Goal: Transaction & Acquisition: Obtain resource

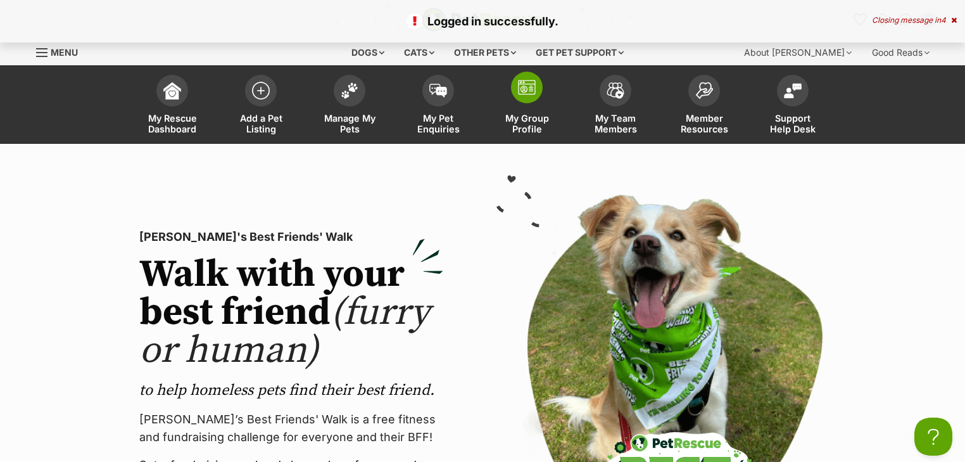
click at [536, 109] on link "My Group Profile" at bounding box center [527, 105] width 89 height 75
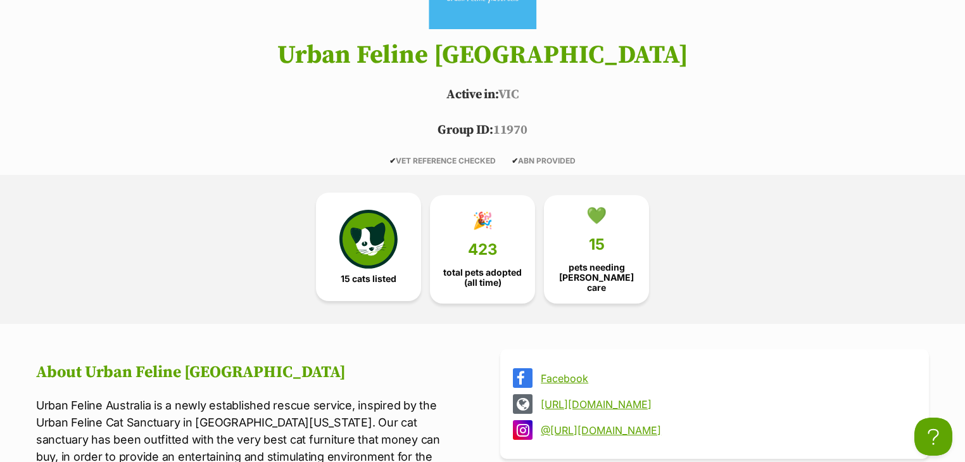
click at [367, 267] on link "15 cats listed" at bounding box center [368, 247] width 105 height 109
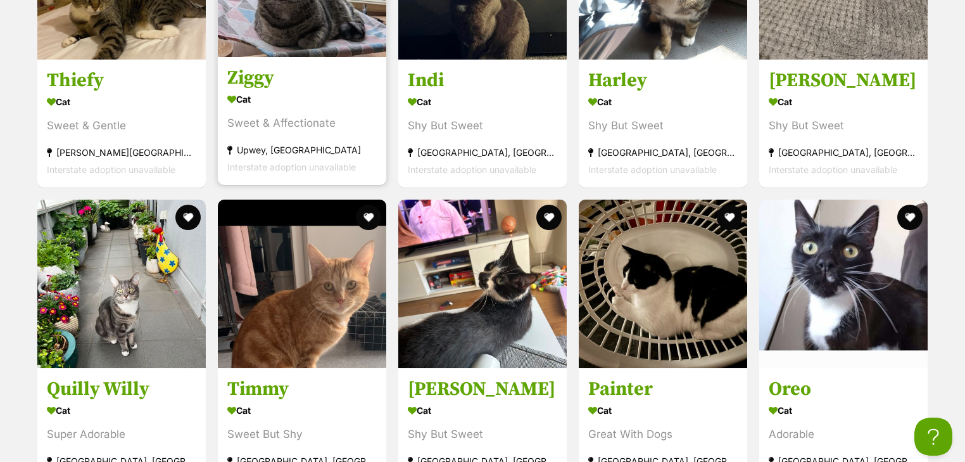
scroll to position [1941, 0]
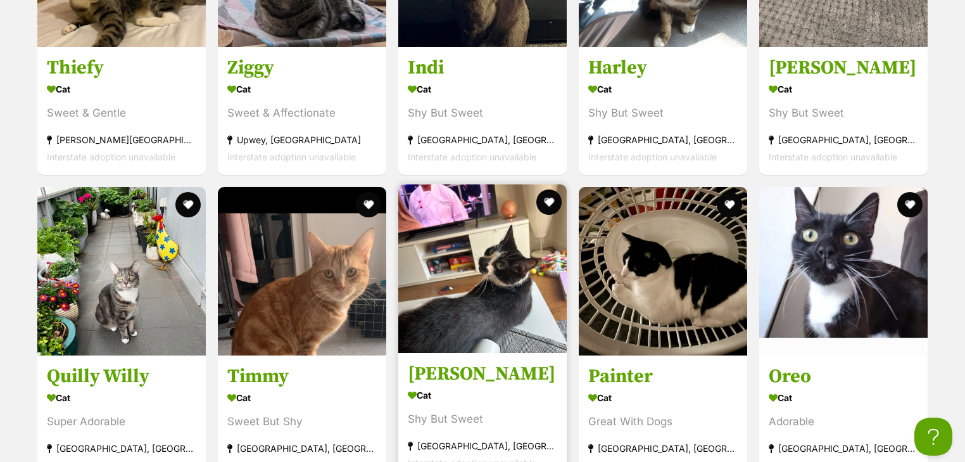
click at [461, 262] on img at bounding box center [482, 268] width 168 height 168
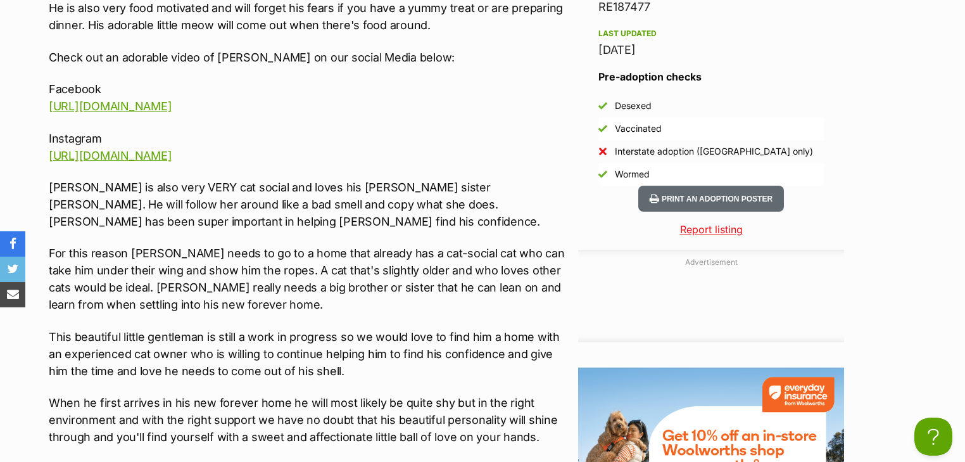
scroll to position [1513, 0]
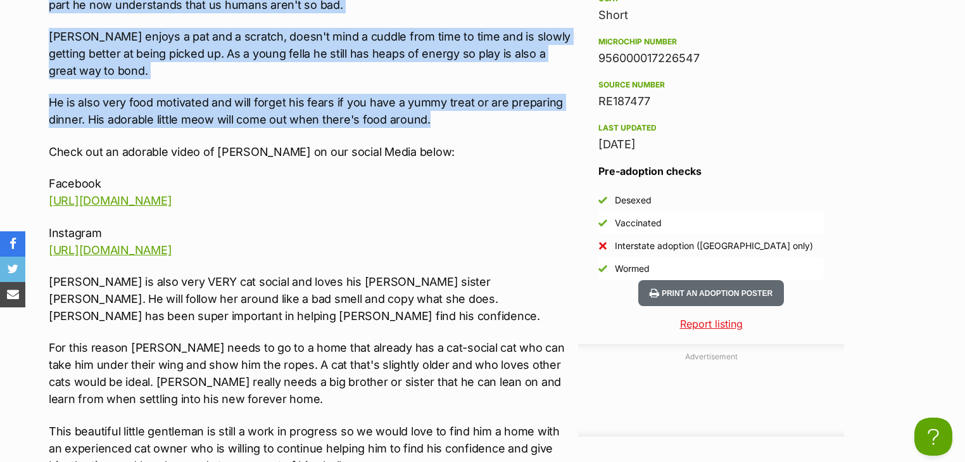
drag, startPoint x: 48, startPoint y: 188, endPoint x: 433, endPoint y: 100, distance: 395.0
copy div "This beautiful little gentleman has a kind spirit, a gentle nature, a big heart…"
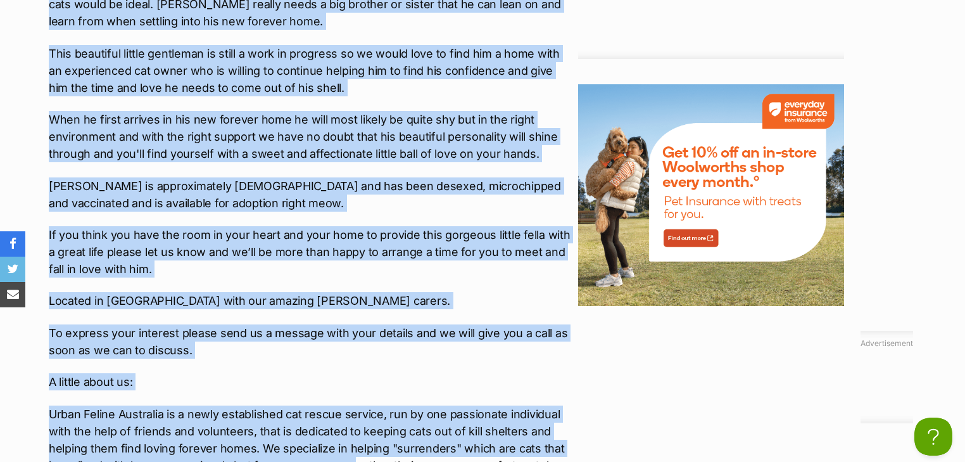
scroll to position [1902, 0]
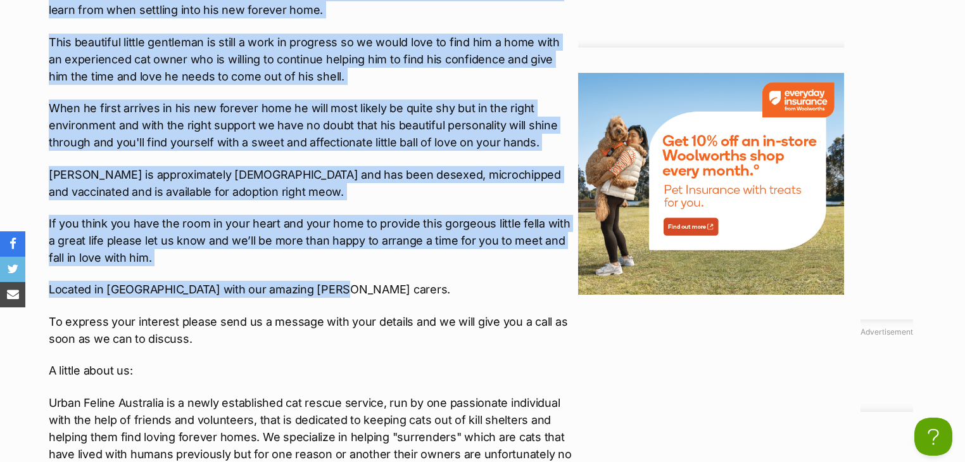
drag, startPoint x: 53, startPoint y: 111, endPoint x: 357, endPoint y: 277, distance: 346.4
click at [357, 277] on div "About Mateo ***WE'RE ALWAYS ON THE LOOKOUT FOR FOSTER CARERS TO HELP US OUT SO …" at bounding box center [304, 292] width 536 height 2152
copy div "Matteo is also very VERY cat social and loves his foster sister Pepper. He will…"
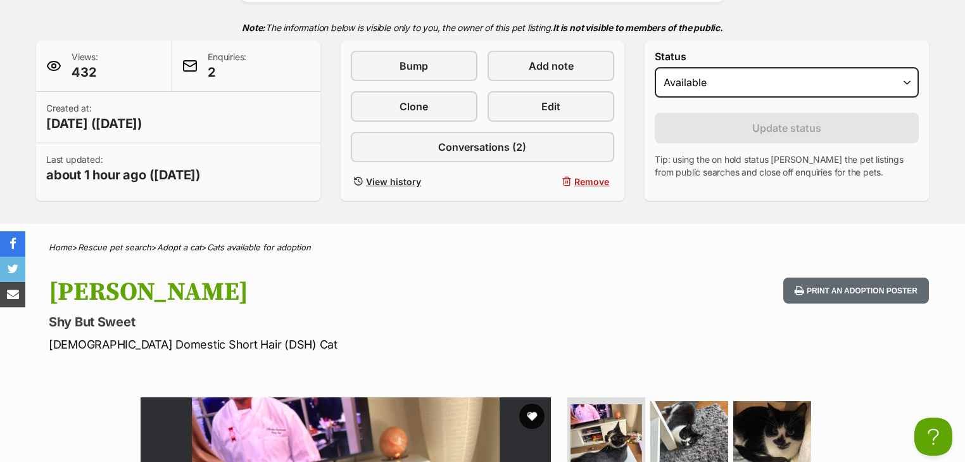
scroll to position [0, 0]
